Goal: Task Accomplishment & Management: Use online tool/utility

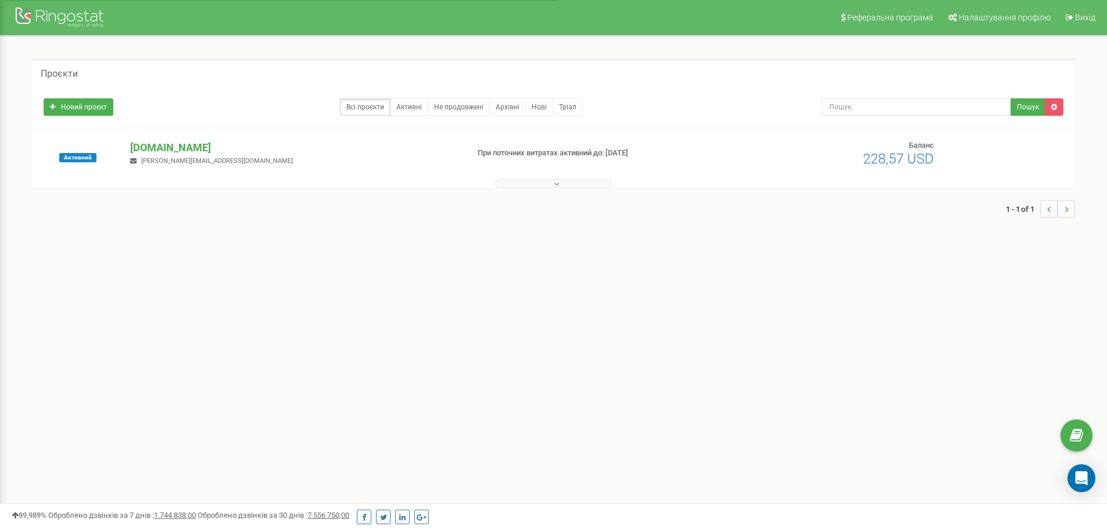
click at [568, 181] on button at bounding box center [554, 183] width 116 height 9
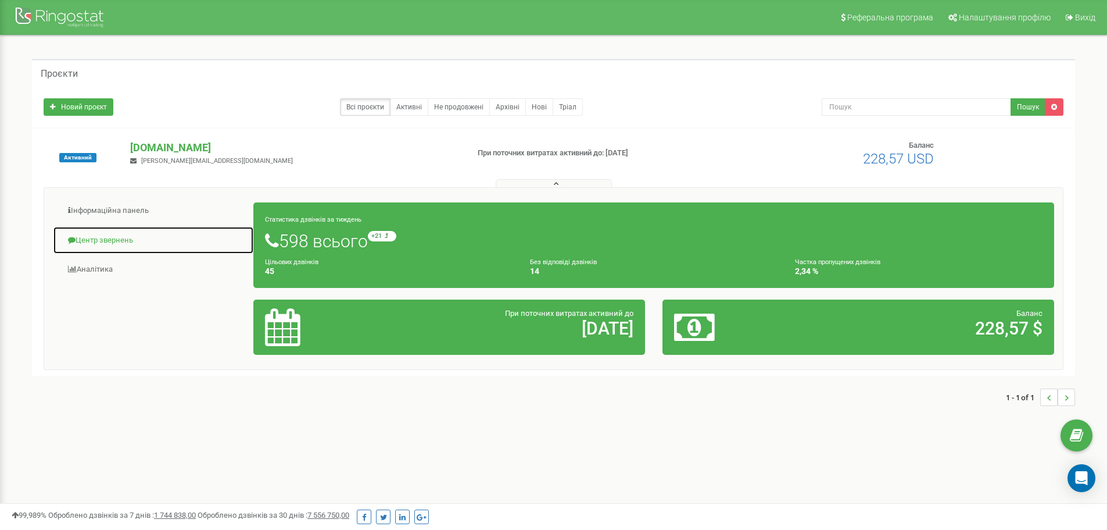
click at [105, 237] on link "Центр звернень" at bounding box center [153, 240] width 201 height 28
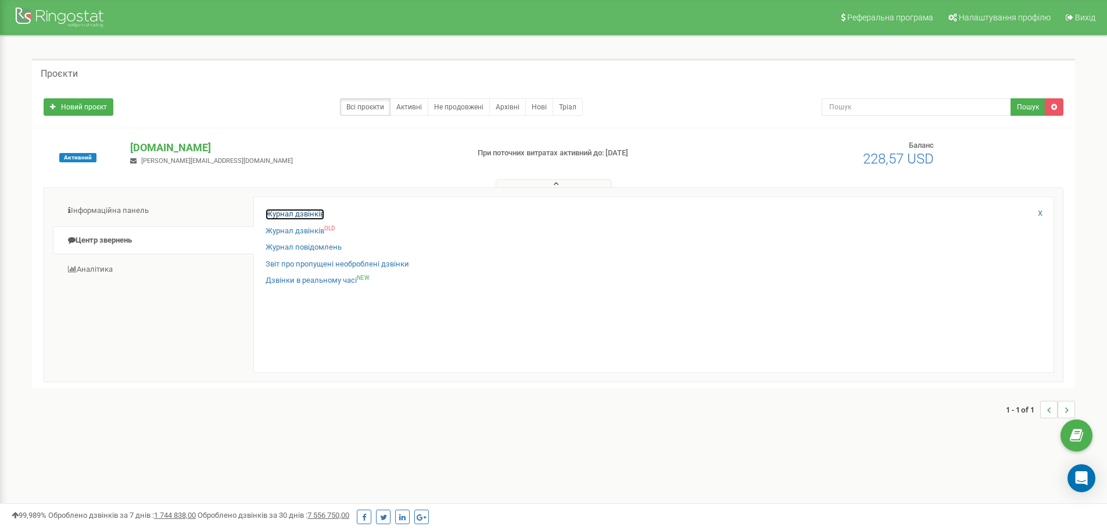
click at [283, 216] on link "Журнал дзвінків" at bounding box center [295, 214] width 59 height 11
